Goal: Navigation & Orientation: Find specific page/section

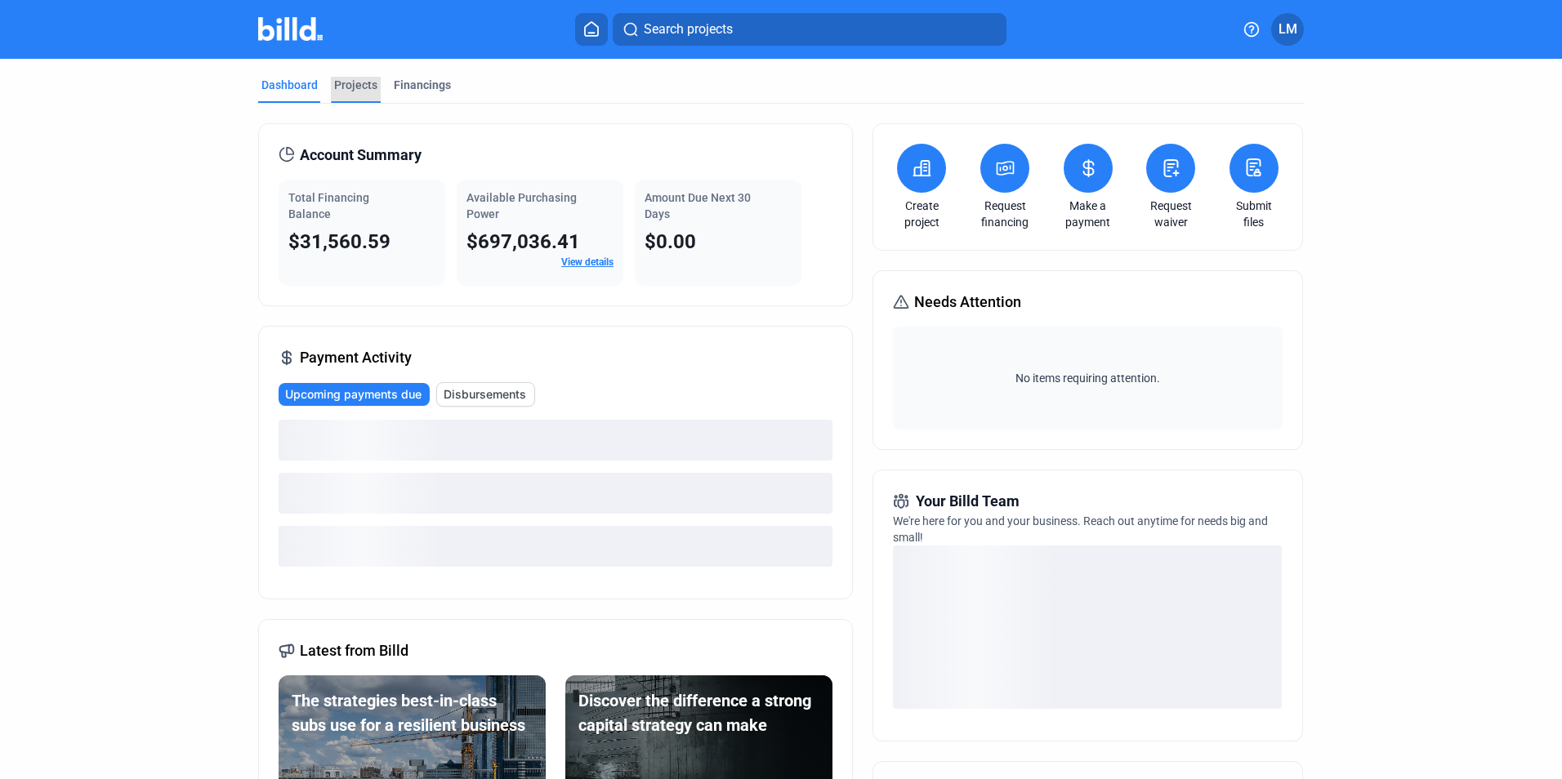
click at [354, 89] on div "Projects" at bounding box center [355, 85] width 43 height 16
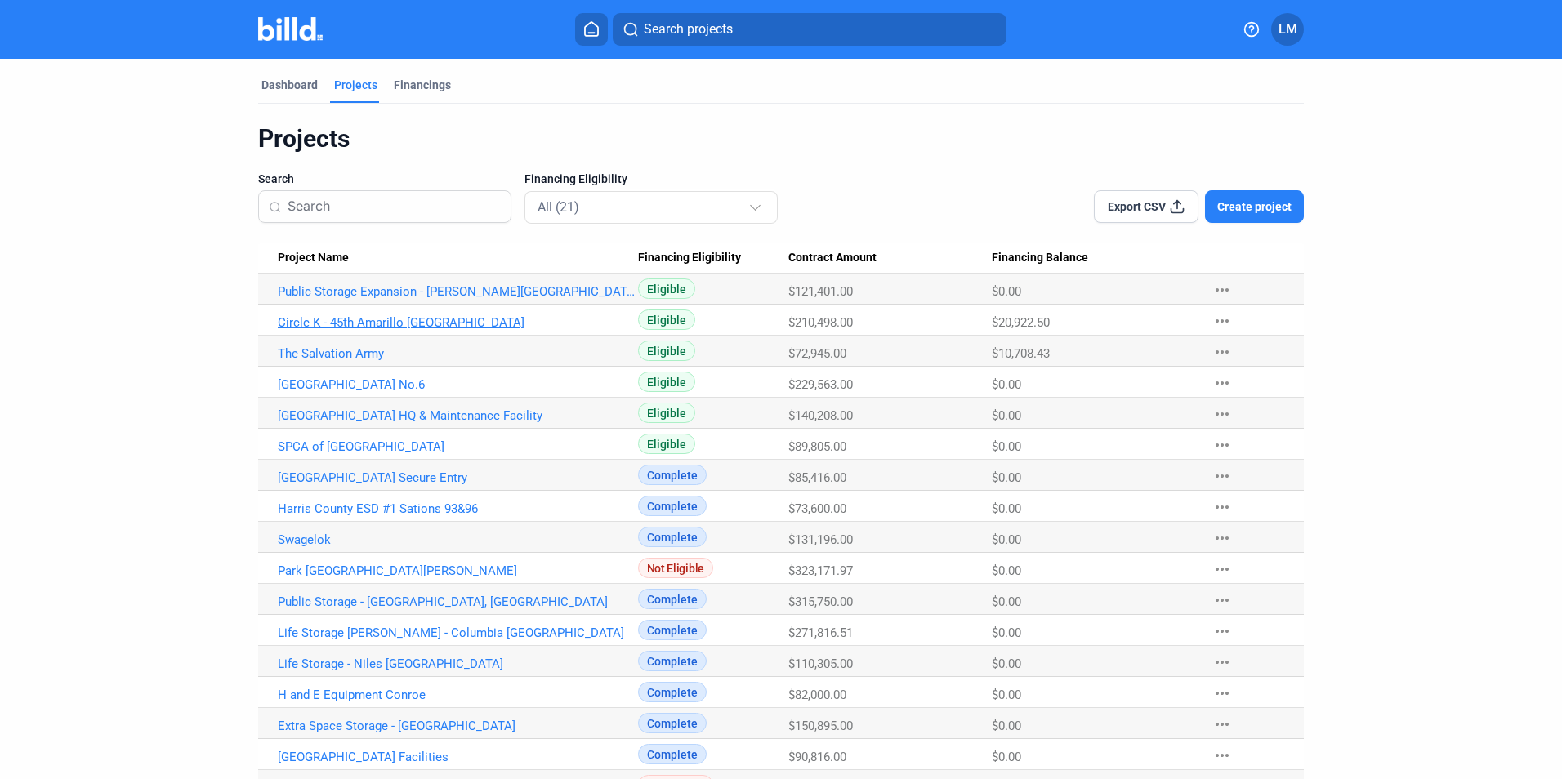
click at [360, 324] on link "Circle K - 45th Amarillo [GEOGRAPHIC_DATA]" at bounding box center [458, 322] width 360 height 15
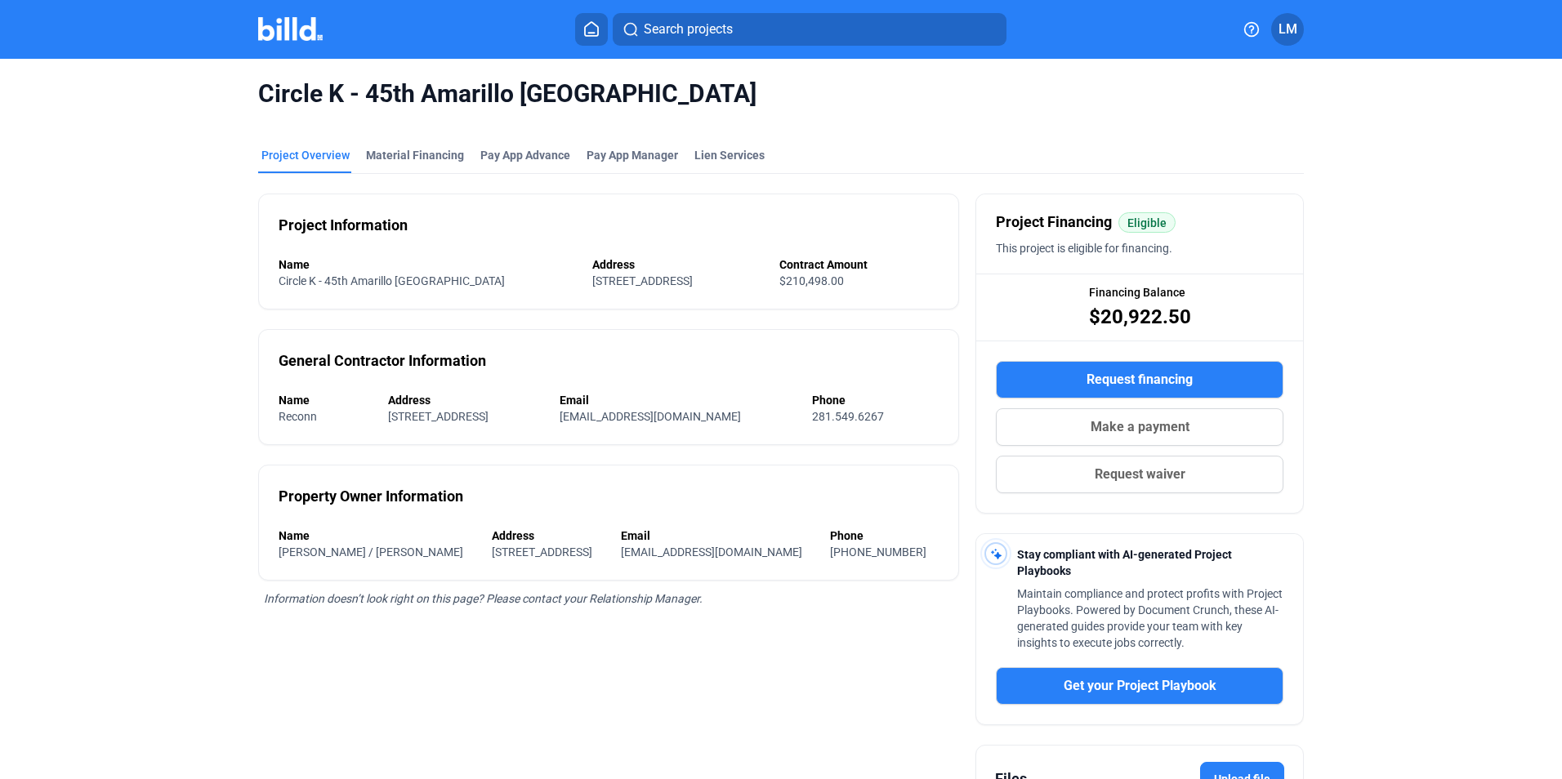
click at [585, 27] on icon at bounding box center [591, 29] width 13 height 14
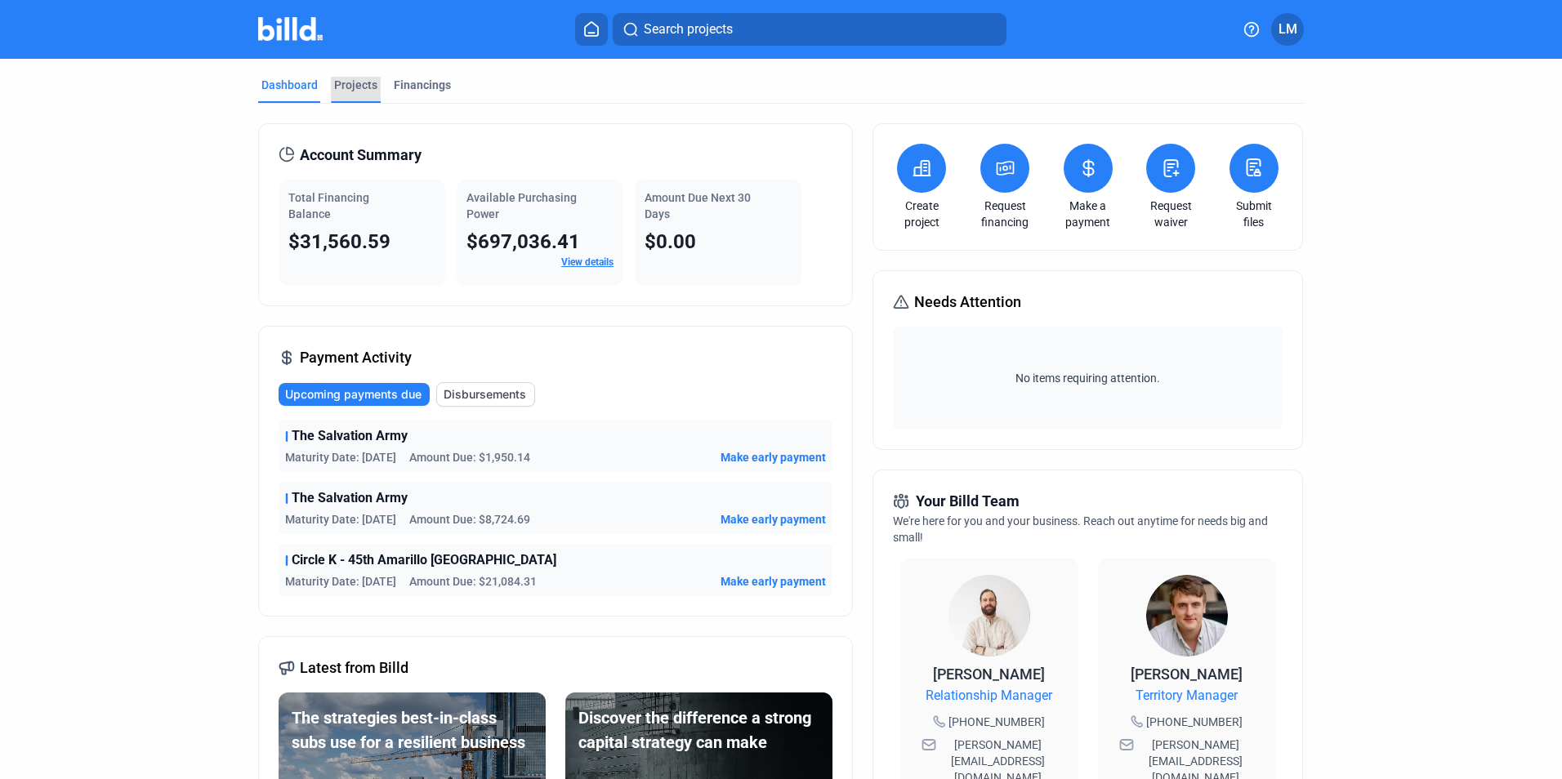
click at [359, 85] on div "Projects" at bounding box center [355, 85] width 43 height 16
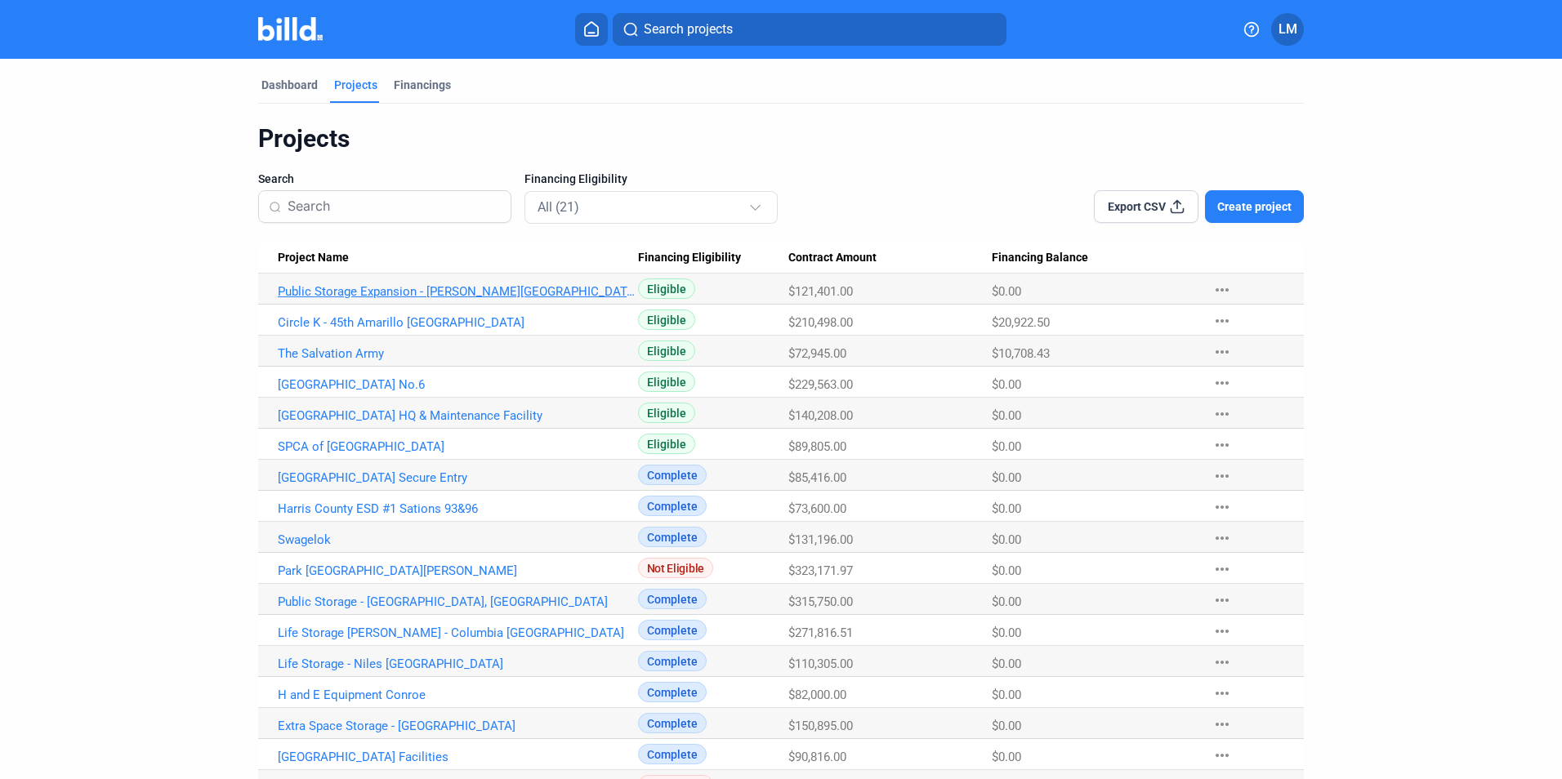
click at [421, 293] on link "Public Storage Expansion - [PERSON_NAME][GEOGRAPHIC_DATA]" at bounding box center [458, 291] width 360 height 15
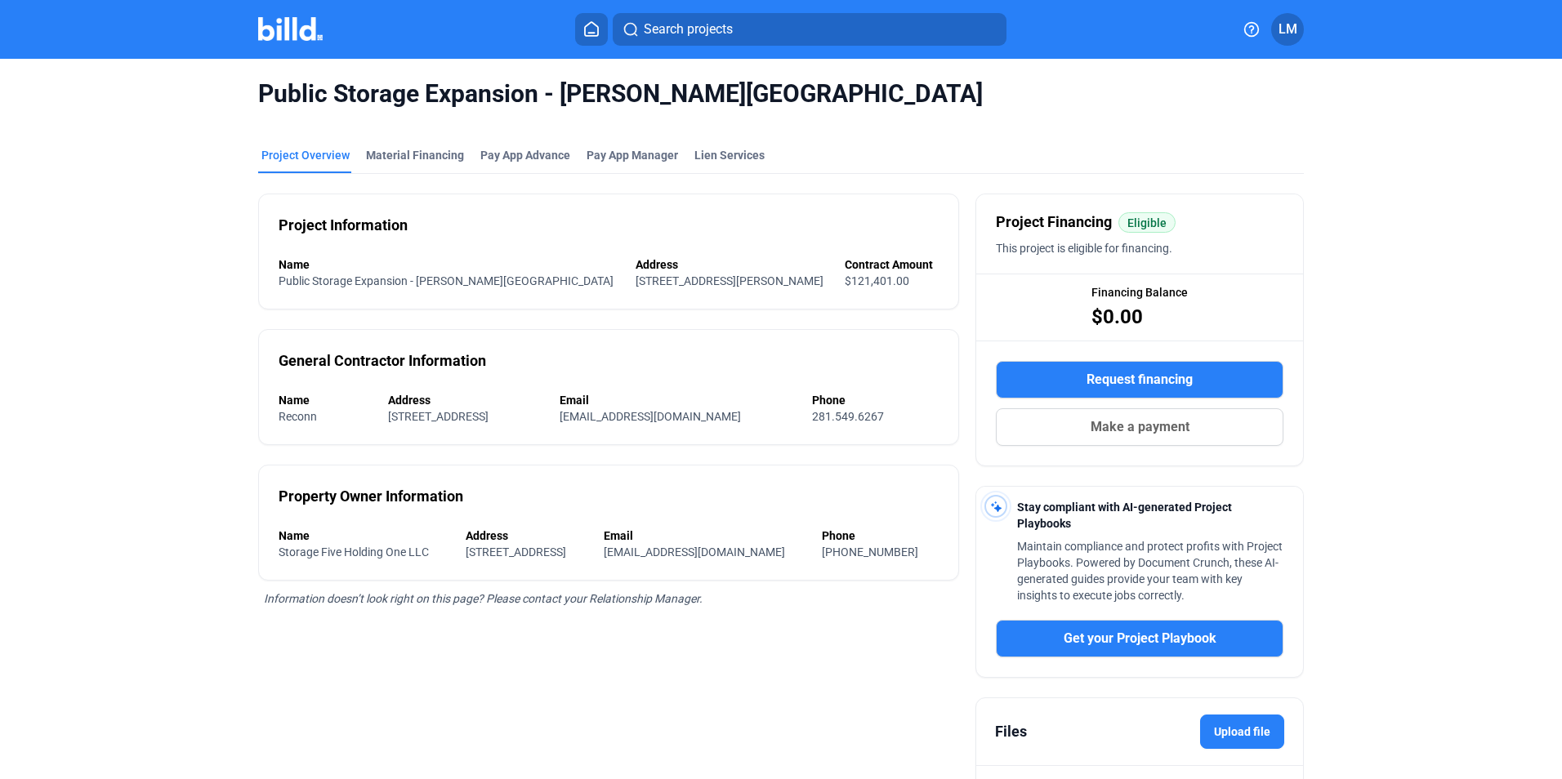
click at [594, 29] on icon at bounding box center [591, 29] width 16 height 16
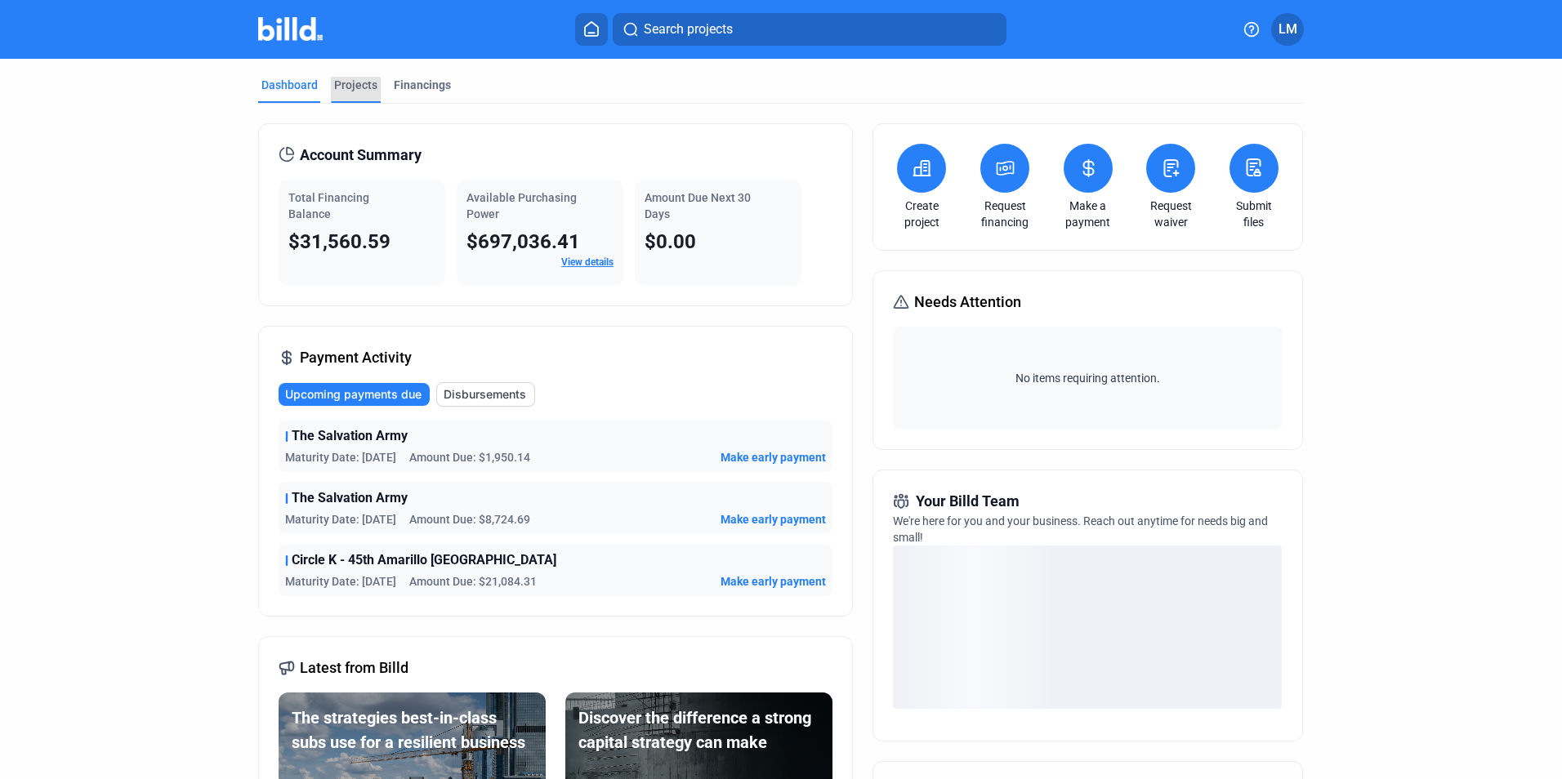
click at [361, 87] on div "Projects" at bounding box center [355, 85] width 43 height 16
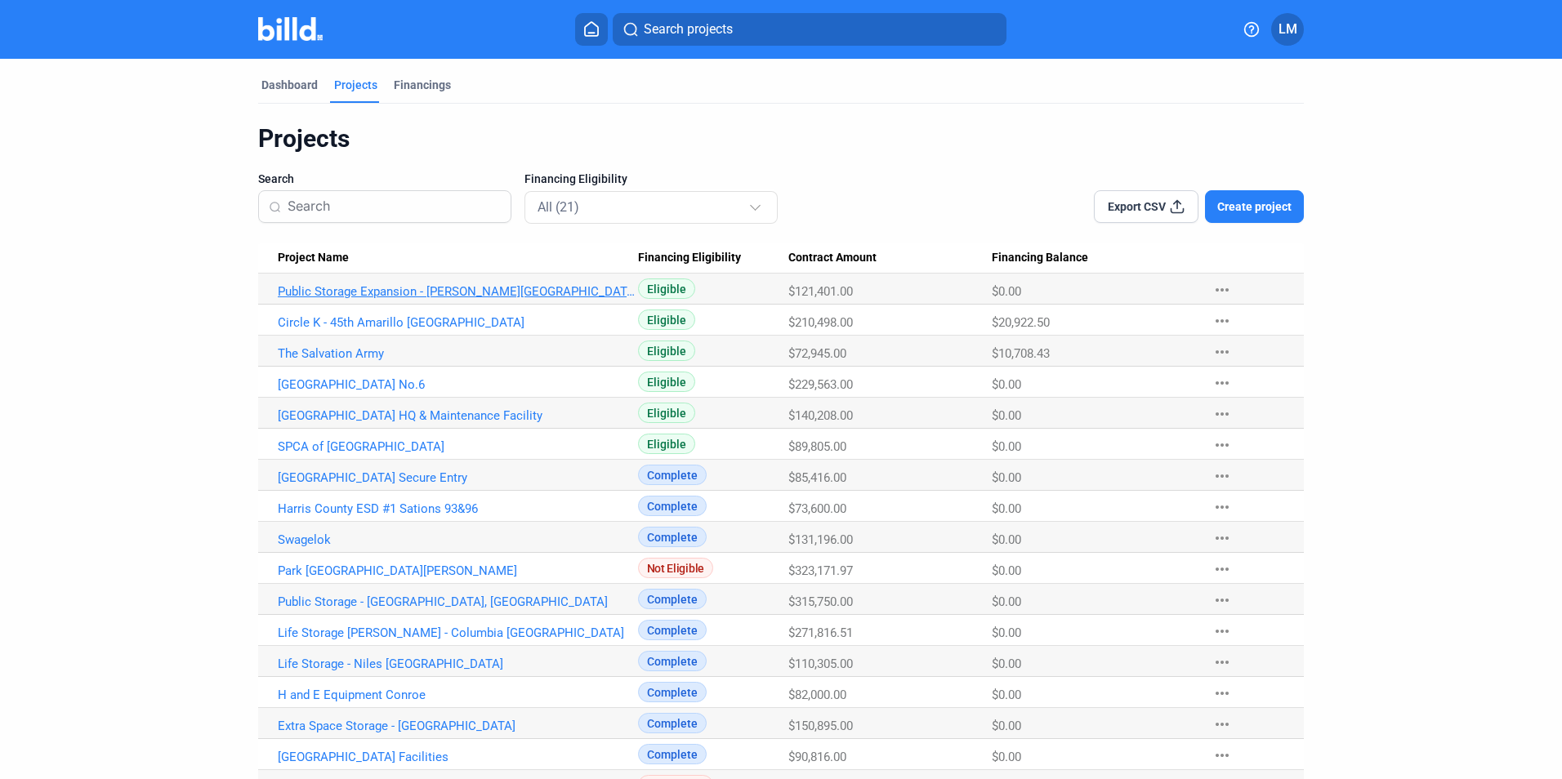
click at [396, 292] on link "Public Storage Expansion - [PERSON_NAME][GEOGRAPHIC_DATA]" at bounding box center [458, 291] width 360 height 15
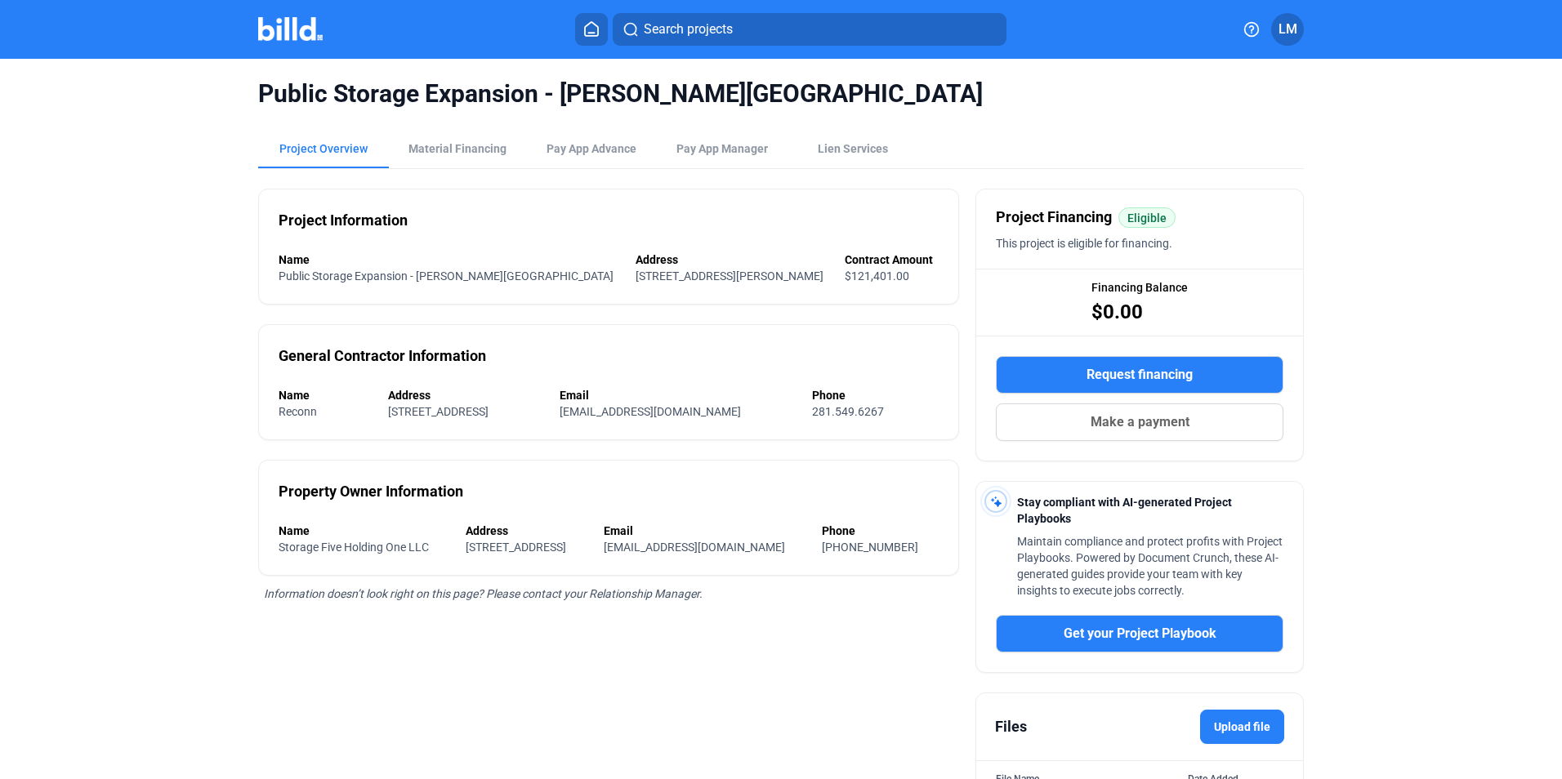
click at [587, 29] on icon at bounding box center [591, 29] width 16 height 16
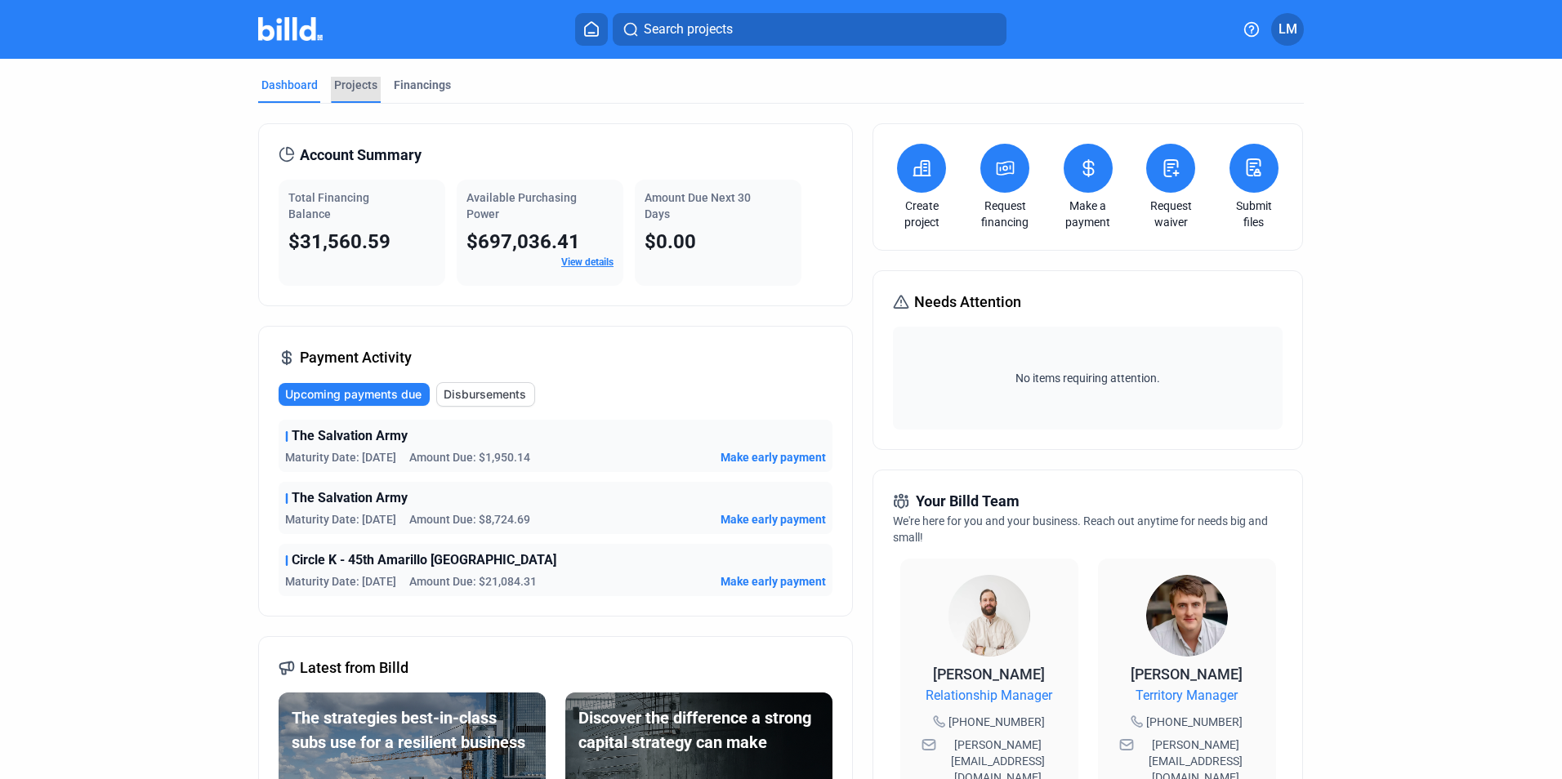
click at [339, 84] on div "Projects" at bounding box center [355, 85] width 43 height 16
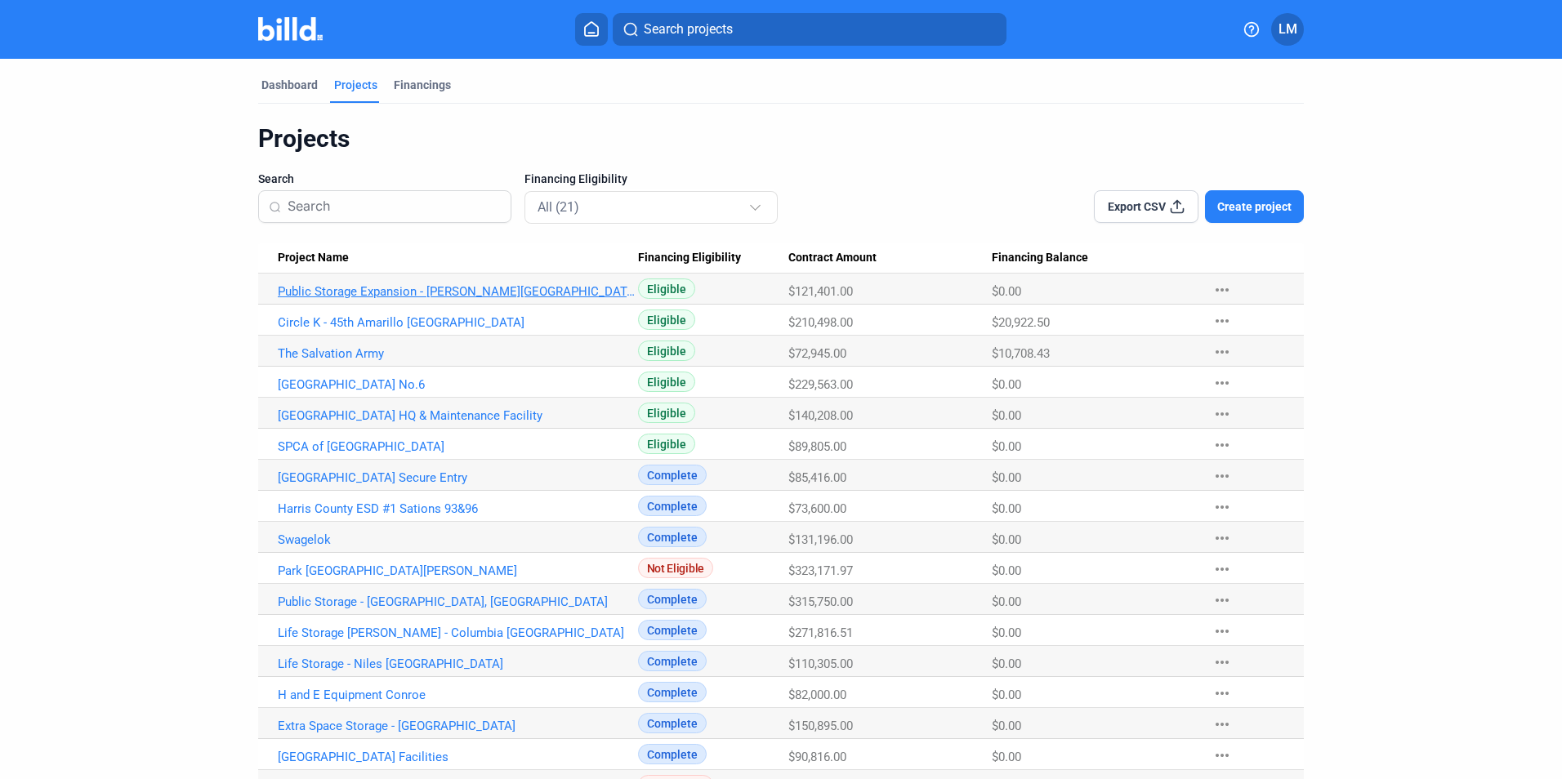
click at [367, 296] on link "Public Storage Expansion - [PERSON_NAME][GEOGRAPHIC_DATA]" at bounding box center [458, 291] width 360 height 15
